Goal: Task Accomplishment & Management: Manage account settings

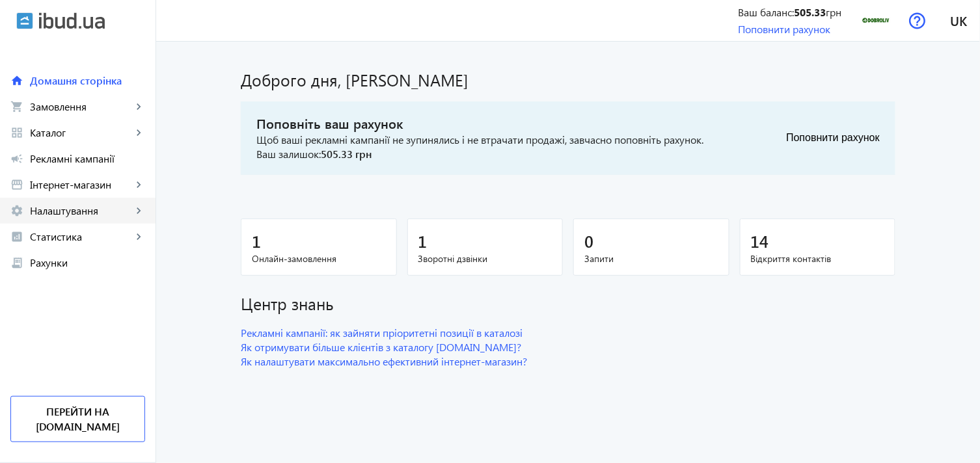
click at [104, 213] on span "Налаштування" at bounding box center [81, 210] width 102 height 13
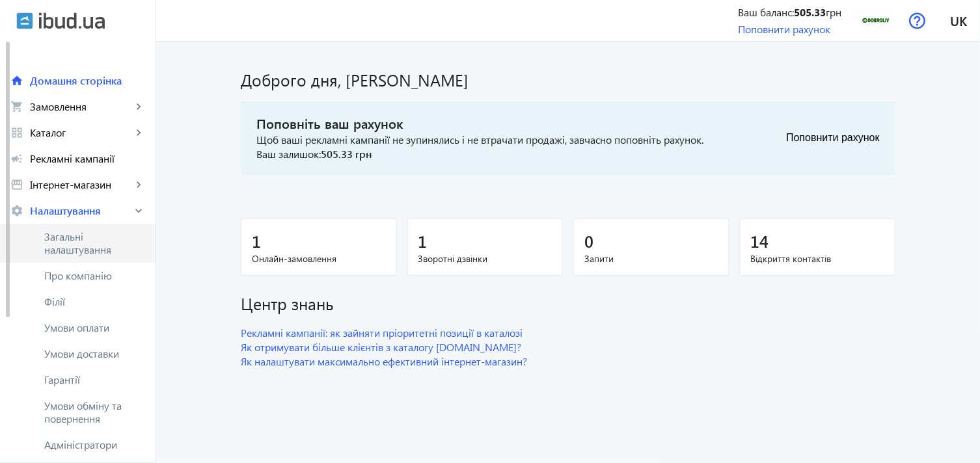
click at [100, 239] on span "Загальні налаштування" at bounding box center [94, 243] width 101 height 26
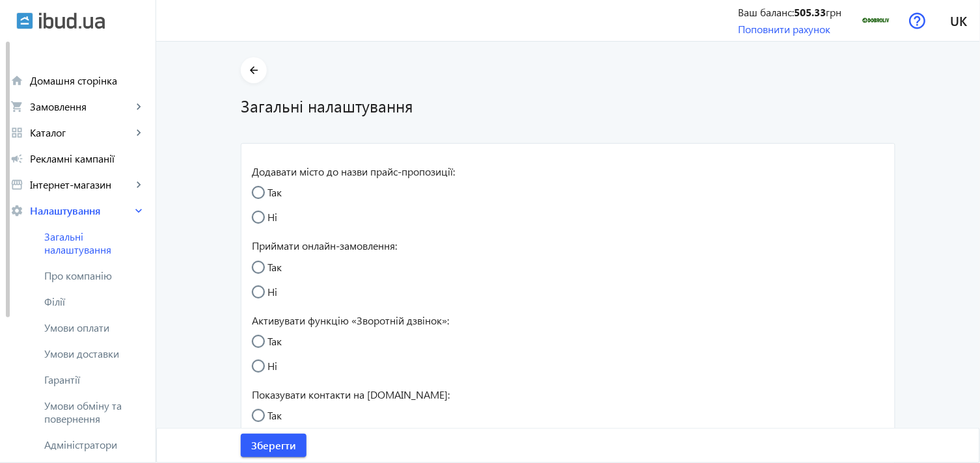
radio input "true"
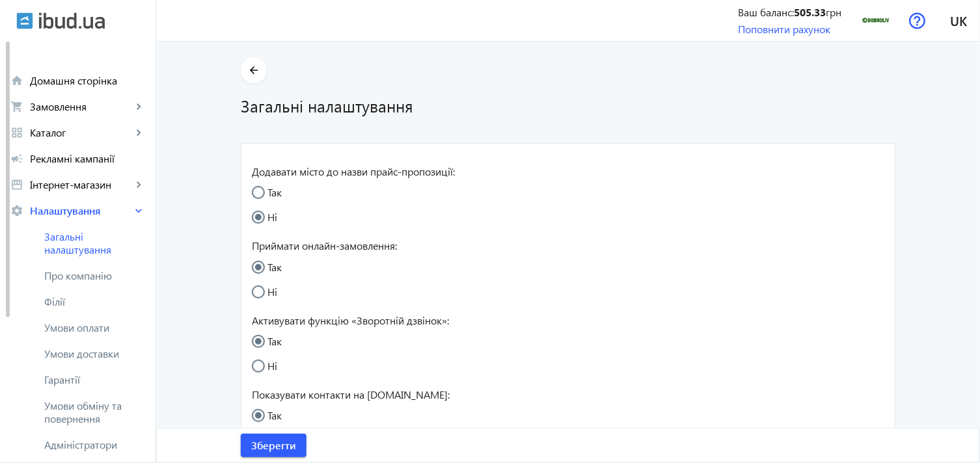
radio input "true"
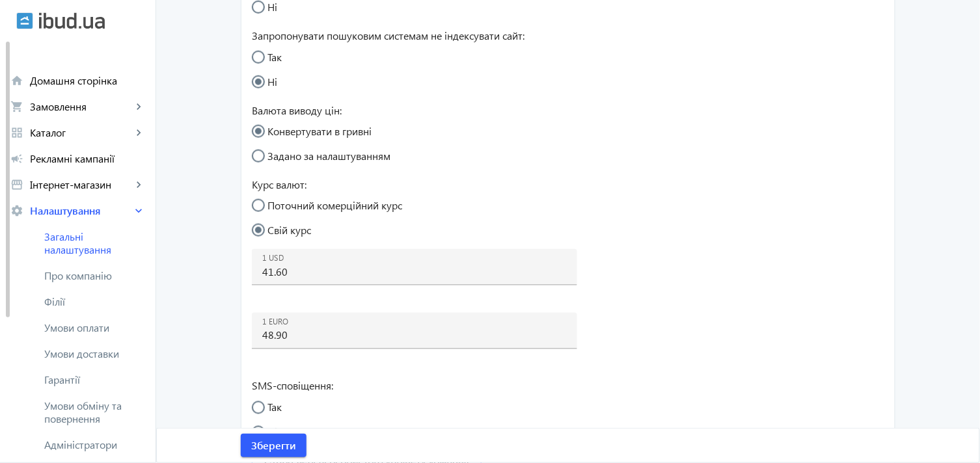
scroll to position [506, 0]
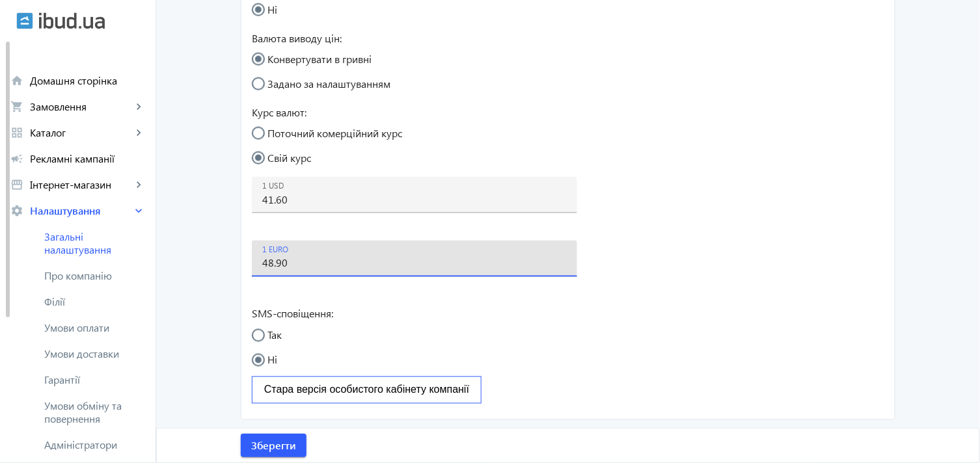
click at [277, 267] on input "48.90" at bounding box center [414, 263] width 305 height 14
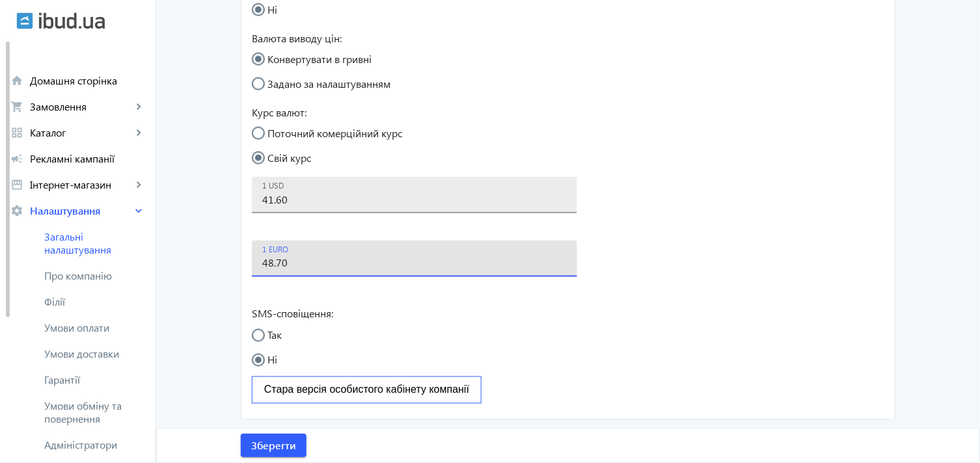
type input "48.70"
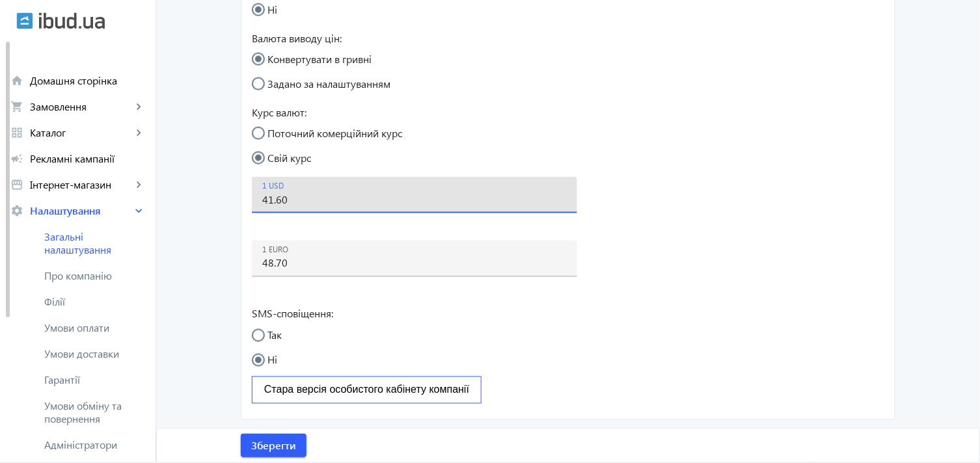
click at [273, 204] on input "41.60" at bounding box center [414, 200] width 305 height 14
click at [298, 202] on input "41.80" at bounding box center [414, 200] width 305 height 14
type input "41.80"
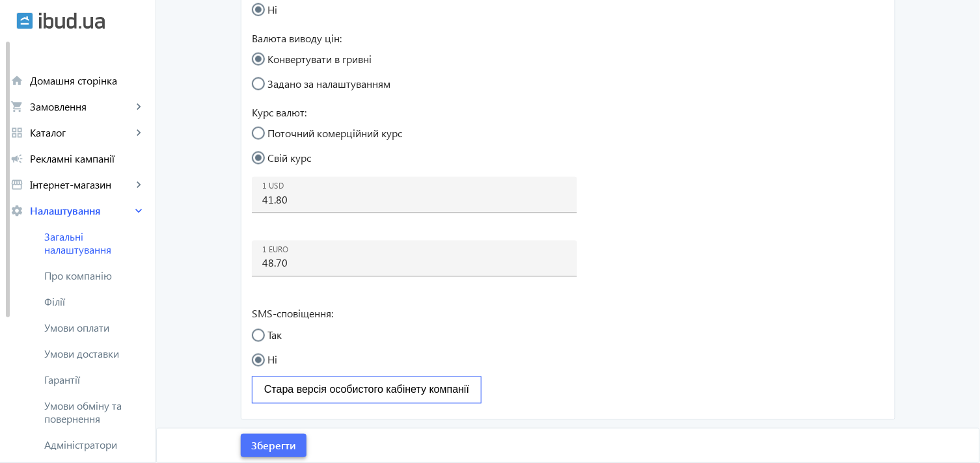
click at [263, 454] on span "submit" at bounding box center [274, 445] width 66 height 31
click at [269, 439] on span "Зберегти" at bounding box center [273, 446] width 45 height 14
click at [276, 443] on span "Зберегти" at bounding box center [273, 446] width 45 height 14
click at [274, 439] on span "Зберегти" at bounding box center [273, 446] width 45 height 14
click at [267, 445] on span "Зберегти" at bounding box center [273, 446] width 45 height 14
